Goal: Transaction & Acquisition: Purchase product/service

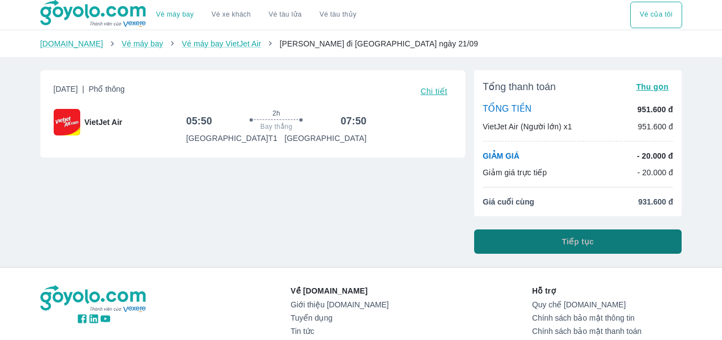
click at [561, 241] on button "Tiếp tục" at bounding box center [578, 242] width 208 height 24
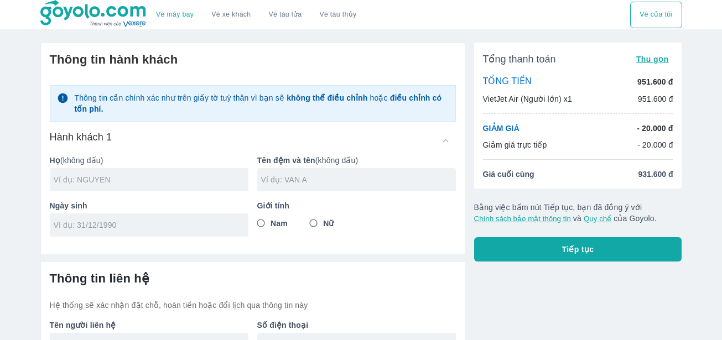
click at [120, 179] on input "text" at bounding box center [151, 179] width 195 height 11
type input "[PERSON_NAME]"
click at [338, 183] on input "text" at bounding box center [358, 179] width 195 height 11
type input "[PERSON_NAME]"
click at [142, 227] on input "tel" at bounding box center [146, 225] width 184 height 11
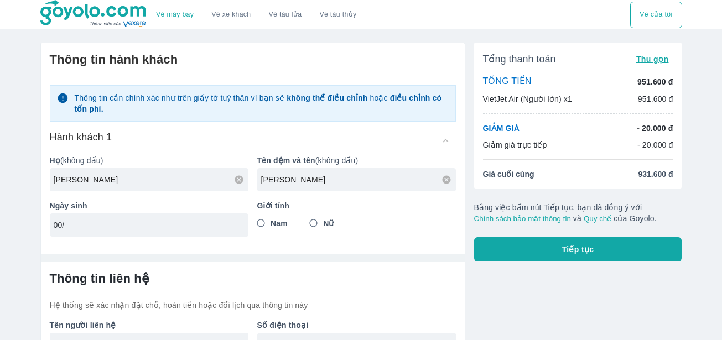
type input "0"
click at [139, 224] on input "0/00/2" at bounding box center [146, 225] width 184 height 11
type input "0"
type input "[DATE]"
click at [262, 223] on input "Nam" at bounding box center [261, 224] width 20 height 20
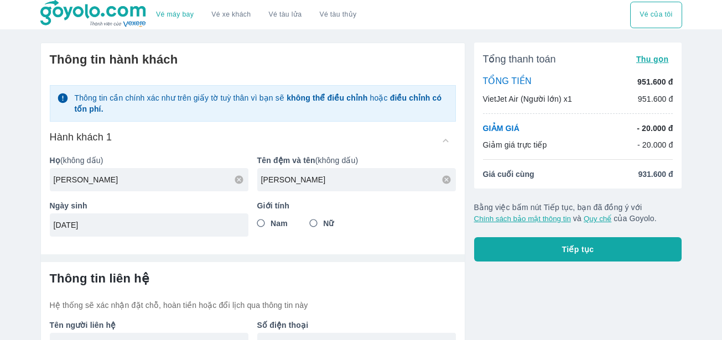
radio input "true"
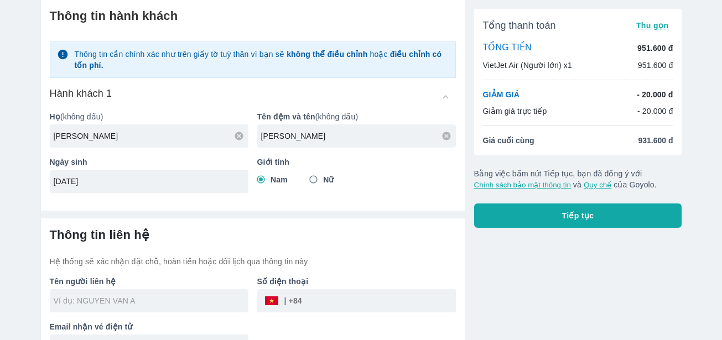
scroll to position [71, 0]
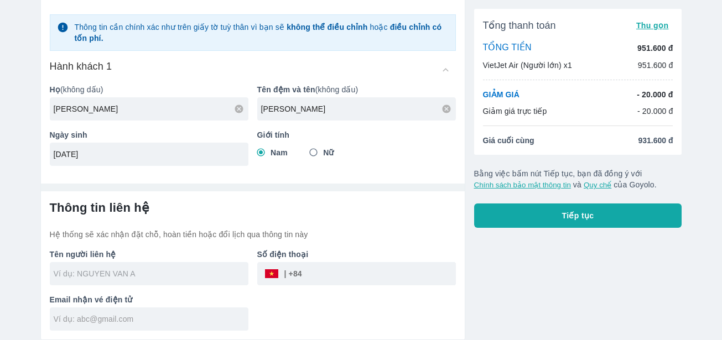
click at [134, 273] on input "text" at bounding box center [151, 273] width 195 height 11
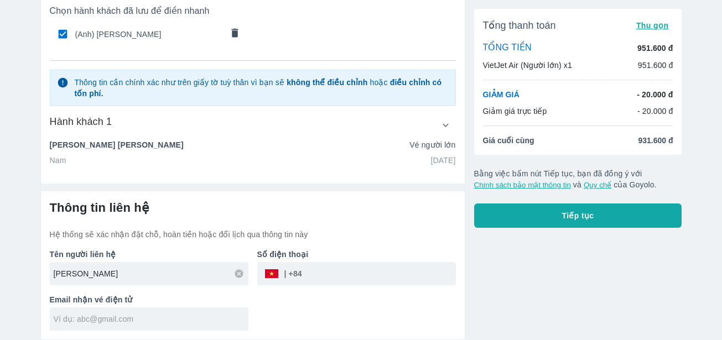
type input "[PERSON_NAME]"
click at [328, 274] on input "tel" at bounding box center [379, 274] width 154 height 27
type input "0965073836"
click at [105, 321] on input "text" at bounding box center [151, 319] width 195 height 11
type input "N"
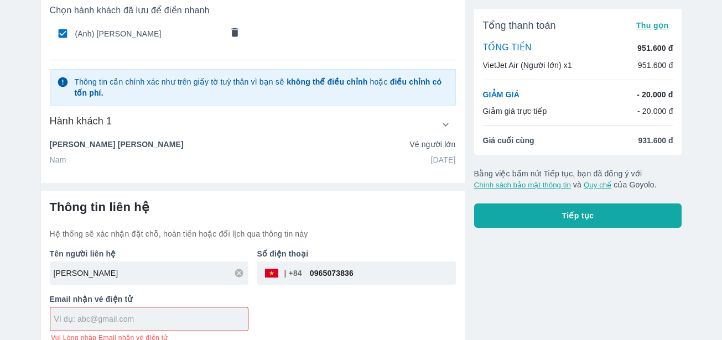
click at [140, 315] on input "text" at bounding box center [151, 319] width 194 height 11
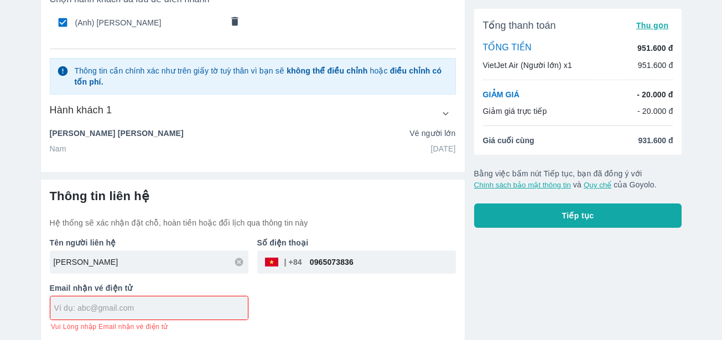
scroll to position [84, 0]
type input "N"
type input "[EMAIL_ADDRESS][DOMAIN_NAME]"
click at [240, 309] on div "[EMAIL_ADDRESS][DOMAIN_NAME]" at bounding box center [149, 307] width 198 height 23
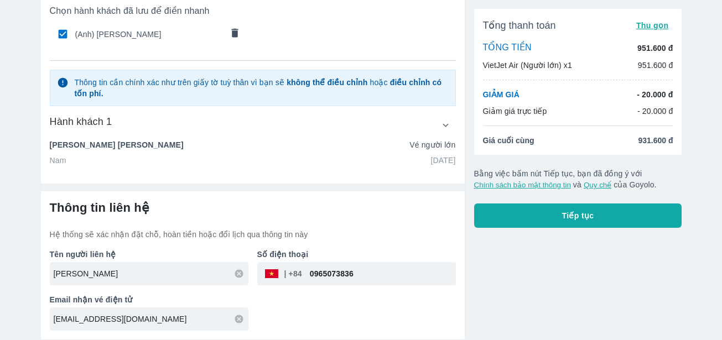
scroll to position [71, 0]
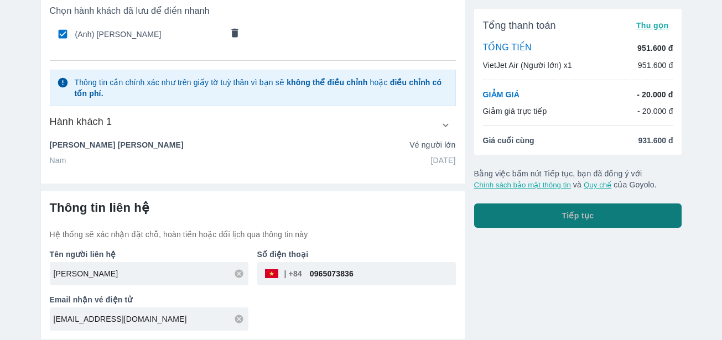
click at [565, 217] on span "Tiếp tục" at bounding box center [578, 215] width 32 height 11
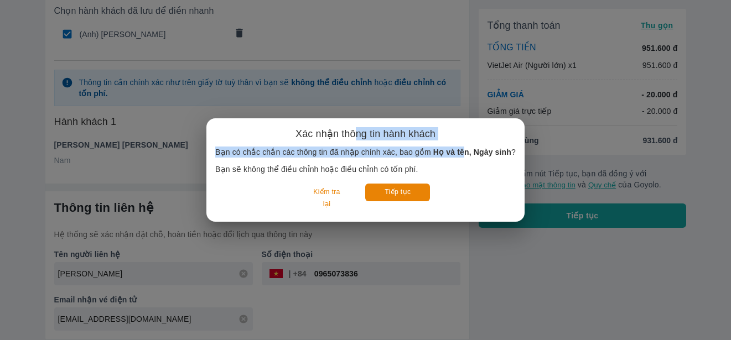
drag, startPoint x: 356, startPoint y: 124, endPoint x: 464, endPoint y: 150, distance: 111.1
click at [464, 150] on div "Xác nhận thông tin hành khách Bạn có chắc chắn các thông tin đã nhập chính xác,…" at bounding box center [365, 169] width 318 height 103
click at [333, 194] on button "Kiểm tra lại" at bounding box center [326, 198] width 51 height 29
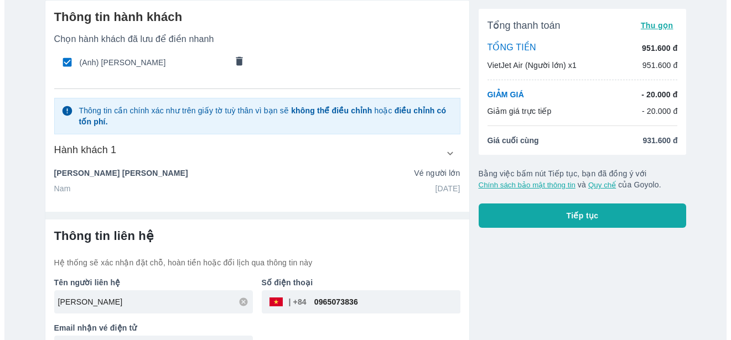
scroll to position [55, 0]
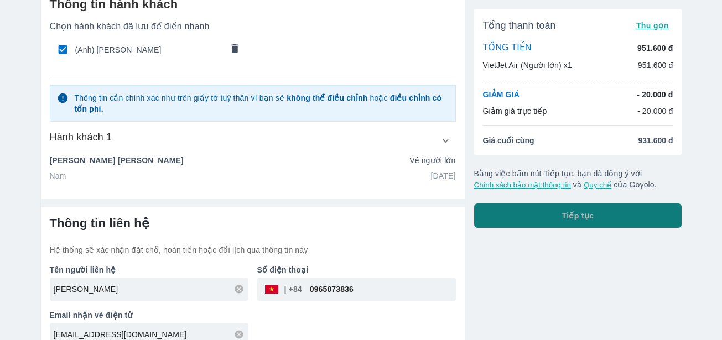
click at [551, 214] on button "Tiếp tục" at bounding box center [578, 216] width 208 height 24
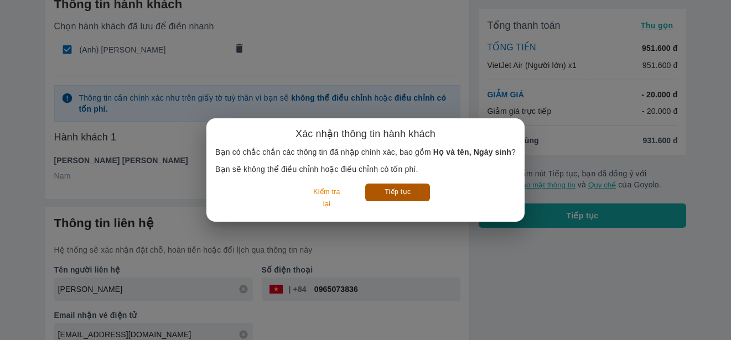
click at [401, 193] on button "Tiếp tục" at bounding box center [397, 192] width 65 height 17
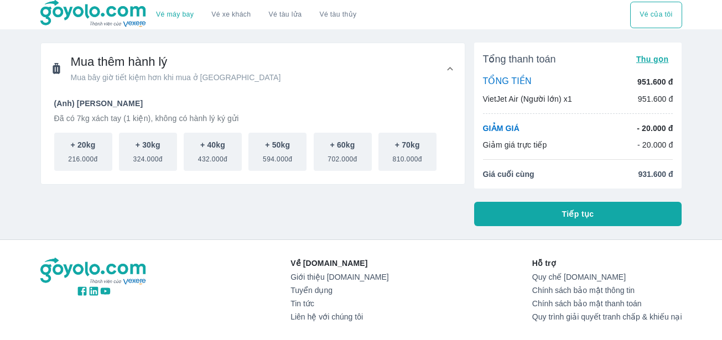
click at [561, 209] on button "Tiếp tục" at bounding box center [578, 214] width 208 height 24
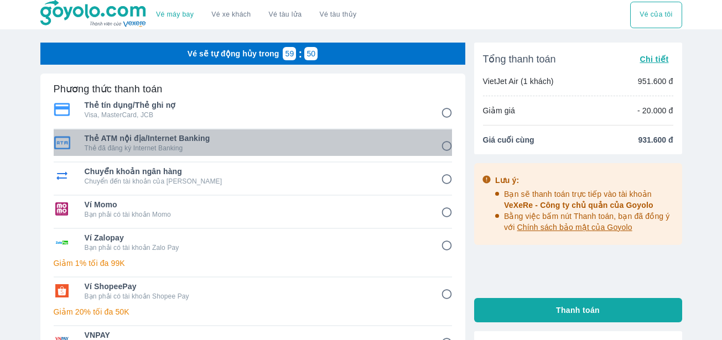
click at [201, 143] on span "Thẻ ATM nội địa/Internet Banking" at bounding box center [255, 138] width 341 height 11
radio input "true"
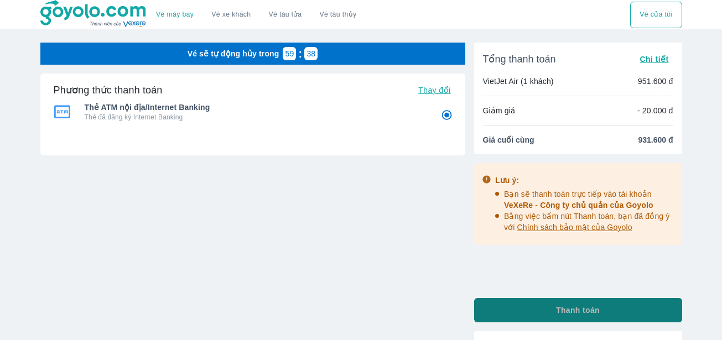
click at [542, 305] on button "Thanh toán" at bounding box center [578, 310] width 208 height 24
radio input "false"
